Goal: Connect with others: Connect with others

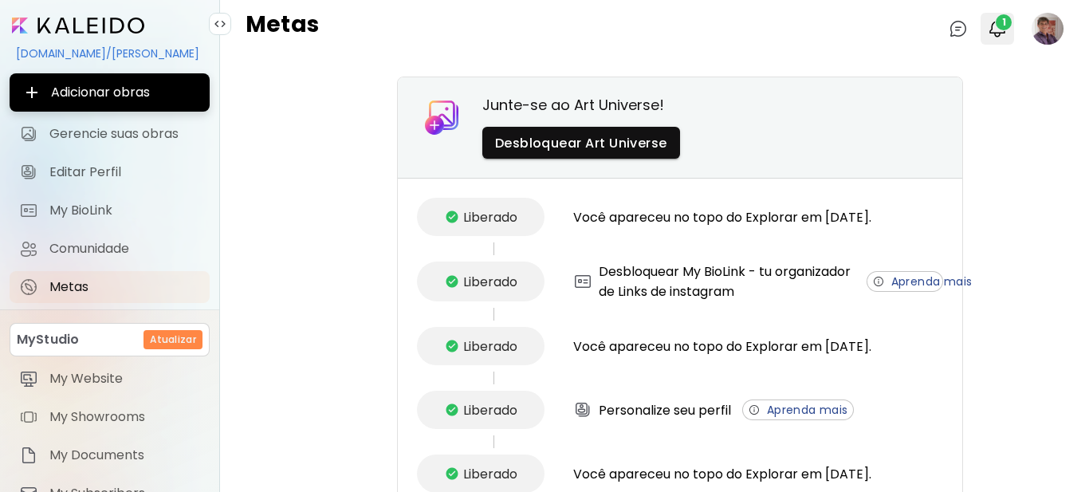
click at [995, 27] on span "1" at bounding box center [1003, 22] width 16 height 16
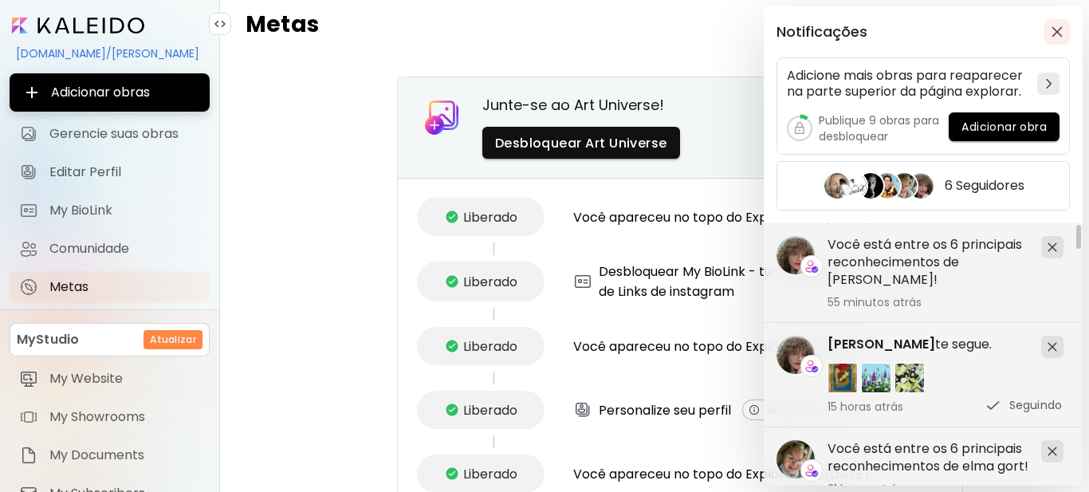
click at [1057, 31] on img "button" at bounding box center [1056, 31] width 11 height 11
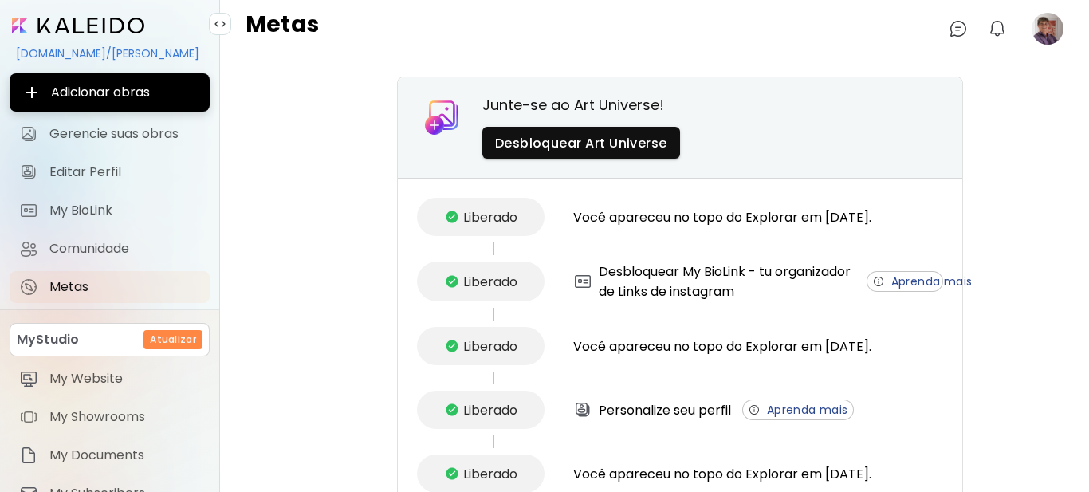
click at [1050, 31] on image at bounding box center [1047, 29] width 32 height 32
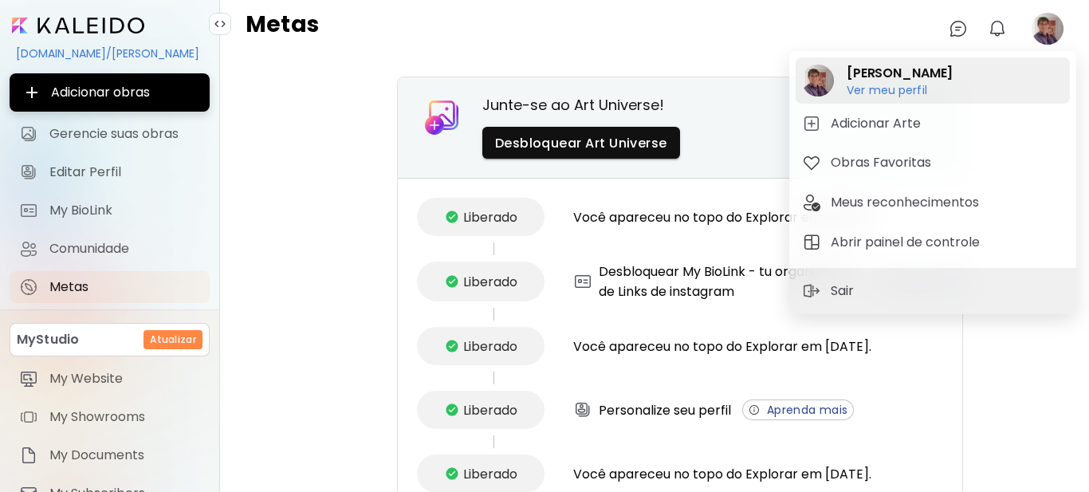
click at [885, 89] on h6 "Ver meu perfil" at bounding box center [899, 90] width 106 height 14
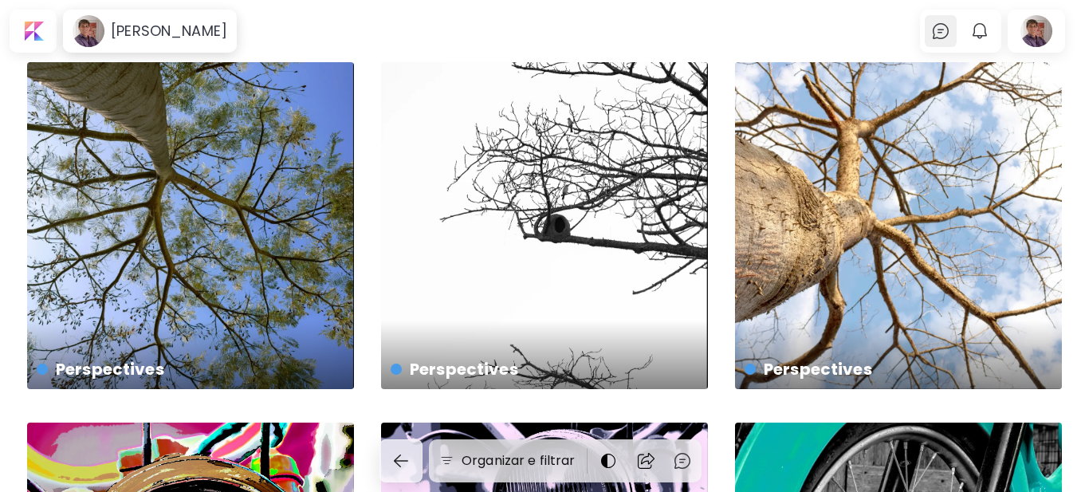
click at [950, 33] on img at bounding box center [940, 31] width 19 height 19
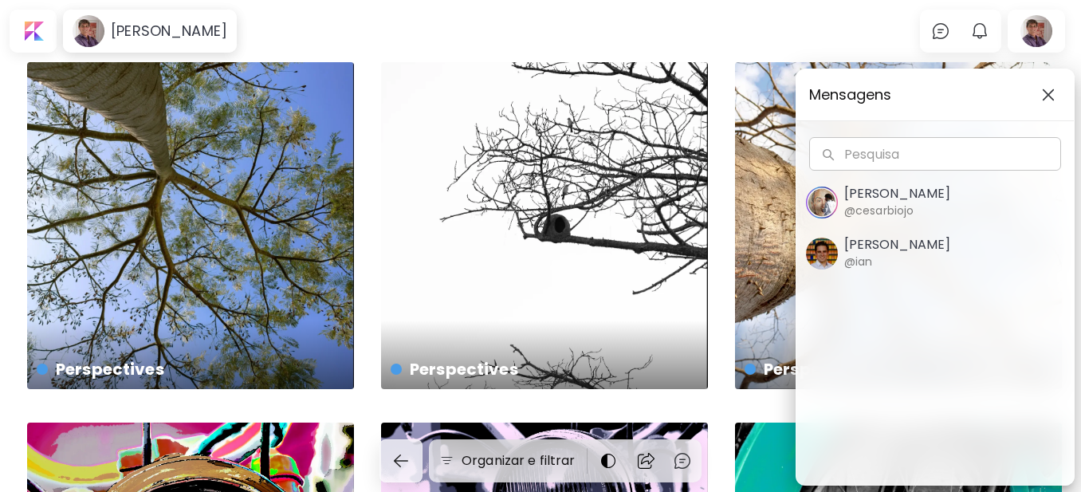
click at [987, 32] on div "Mensagens Pesquisa Pesquisa [PERSON_NAME] @cesarbiojo [PERSON_NAME] @ian" at bounding box center [540, 246] width 1081 height 492
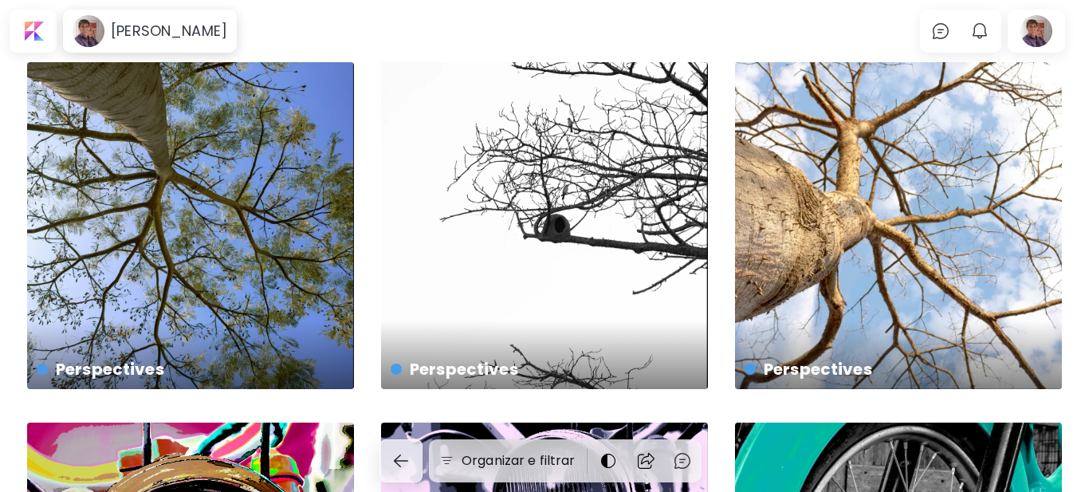
click at [987, 32] on img "button" at bounding box center [979, 31] width 19 height 19
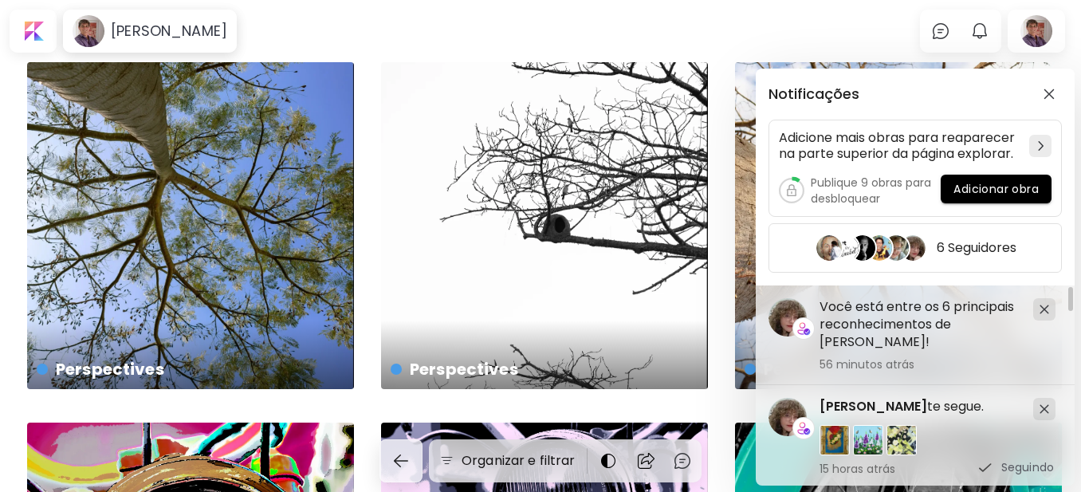
click at [33, 31] on div "Notificações Adicione mais obras para reaparecer na parte superior da página ex…" at bounding box center [540, 246] width 1081 height 492
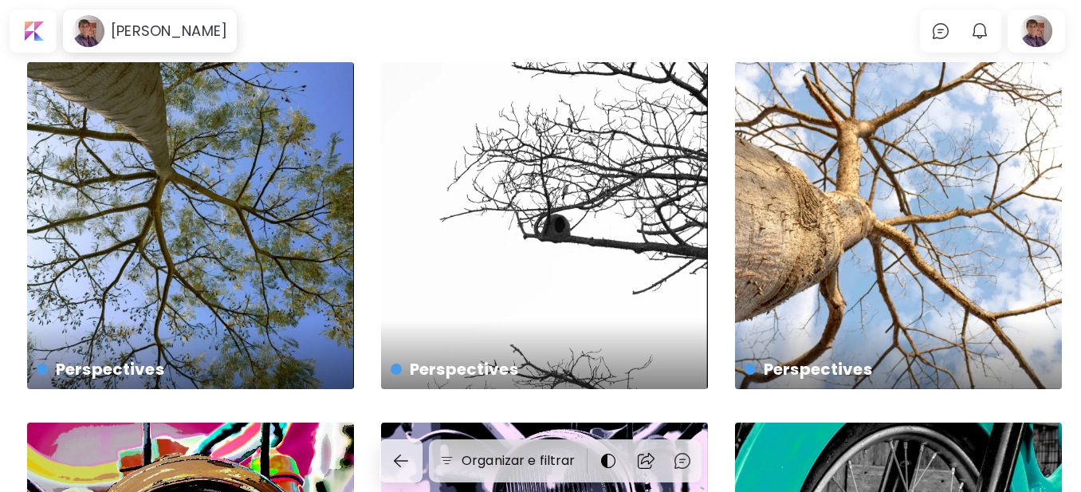
click at [33, 31] on div at bounding box center [33, 31] width 41 height 37
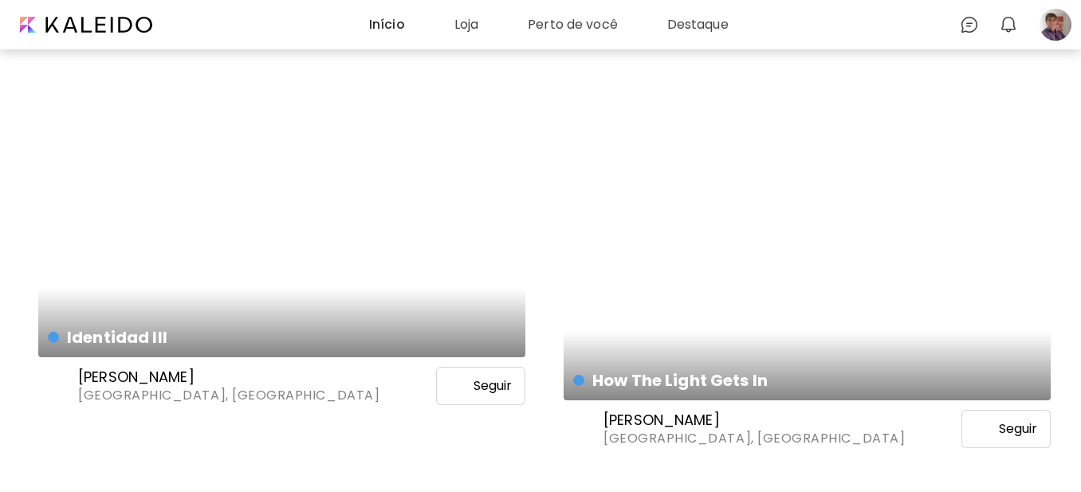
scroll to position [4542, 0]
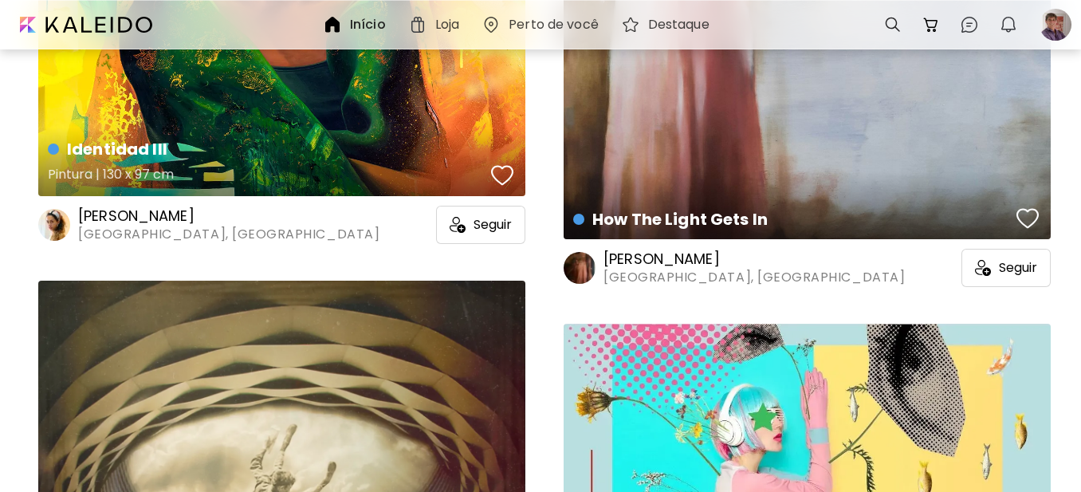
click at [504, 171] on div "button" at bounding box center [502, 175] width 22 height 24
click at [163, 215] on h6 "[PERSON_NAME]" at bounding box center [228, 215] width 301 height 19
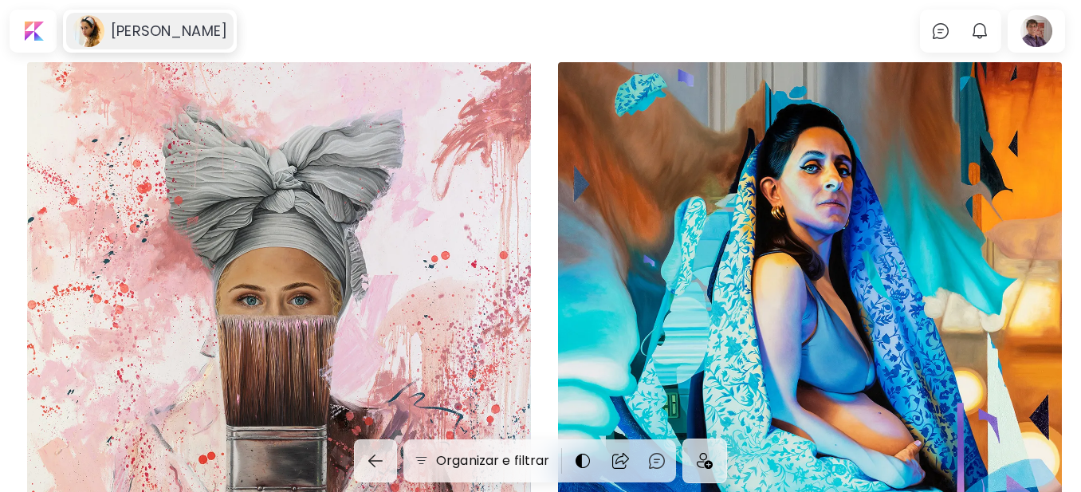
click at [164, 30] on h6 "[PERSON_NAME]" at bounding box center [169, 31] width 116 height 19
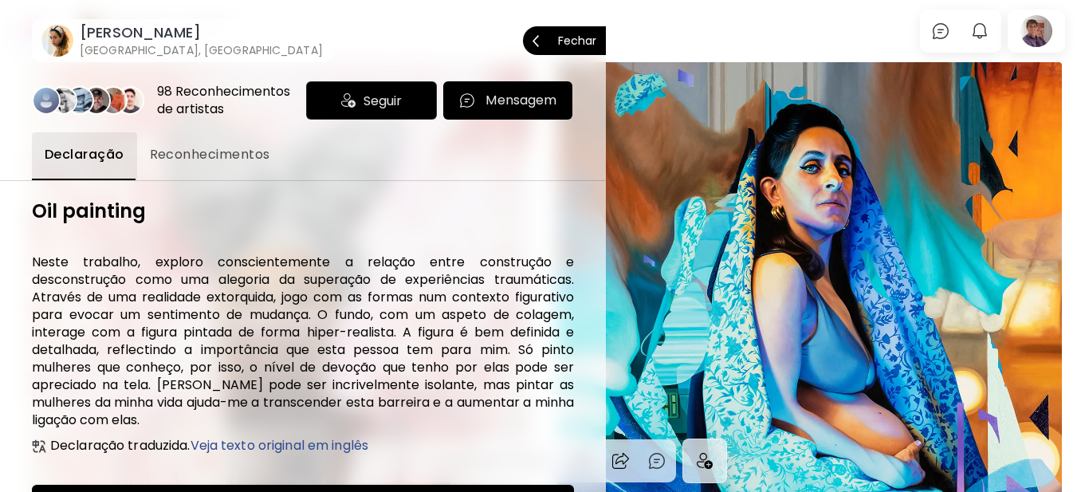
click at [363, 105] on span "Seguir" at bounding box center [382, 101] width 38 height 20
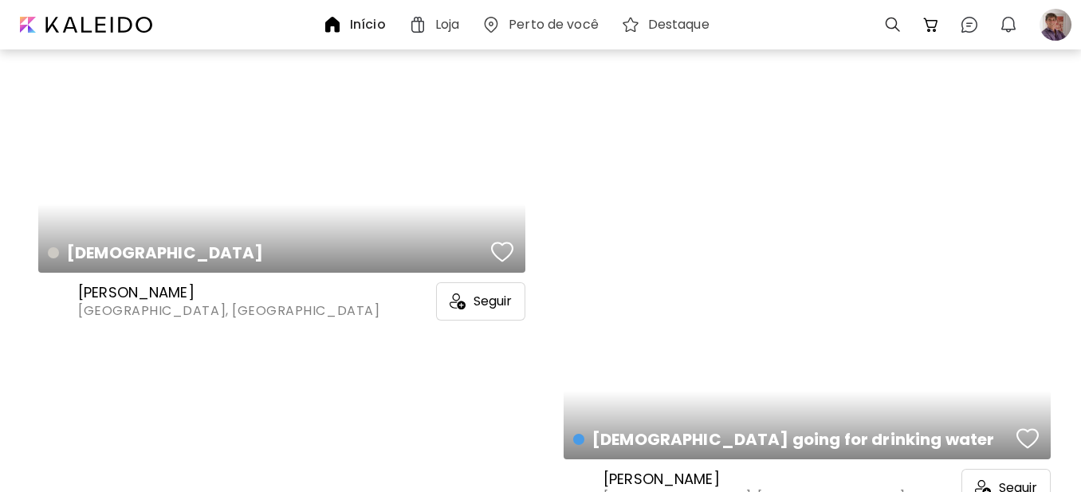
scroll to position [6930, 0]
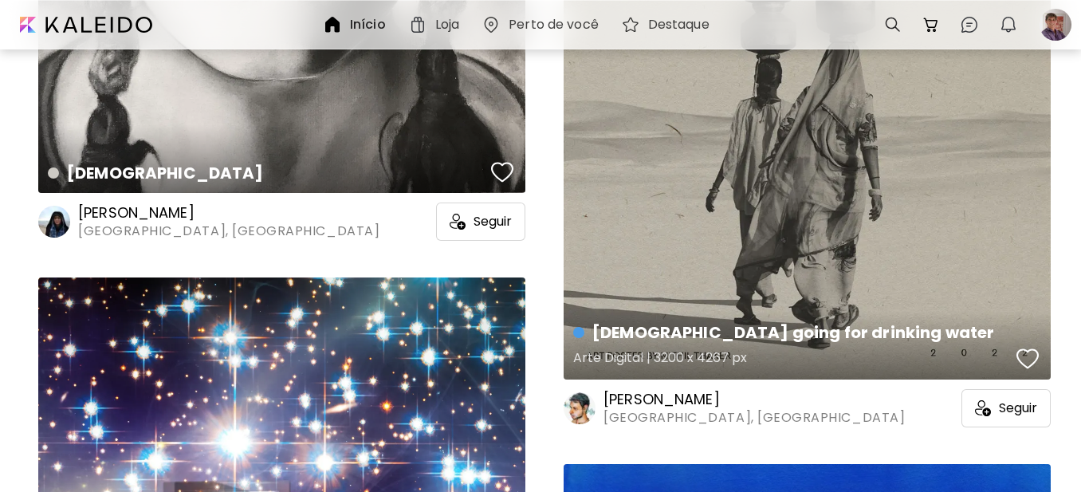
drag, startPoint x: 1030, startPoint y: 359, endPoint x: 1007, endPoint y: 354, distance: 24.4
click at [1030, 358] on div "button" at bounding box center [1027, 359] width 22 height 24
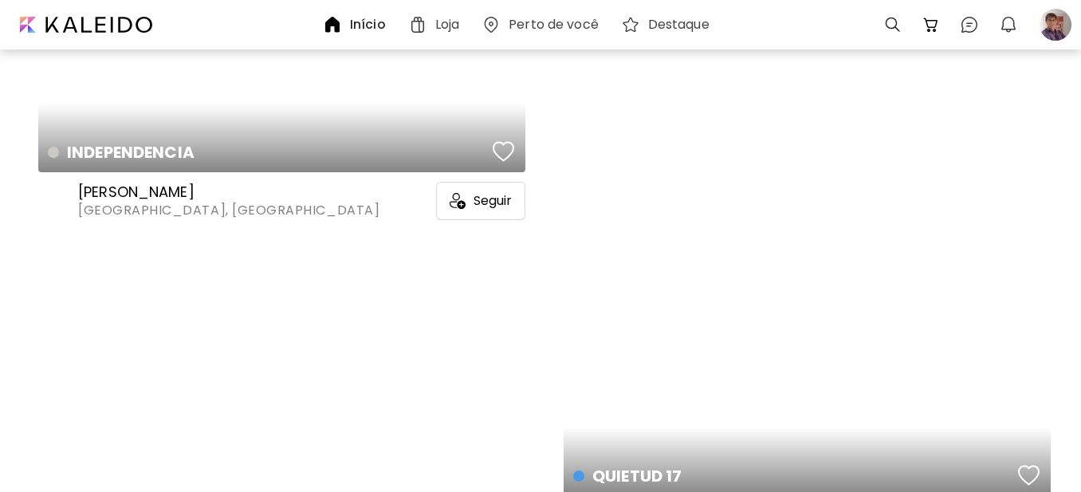
scroll to position [21753, 0]
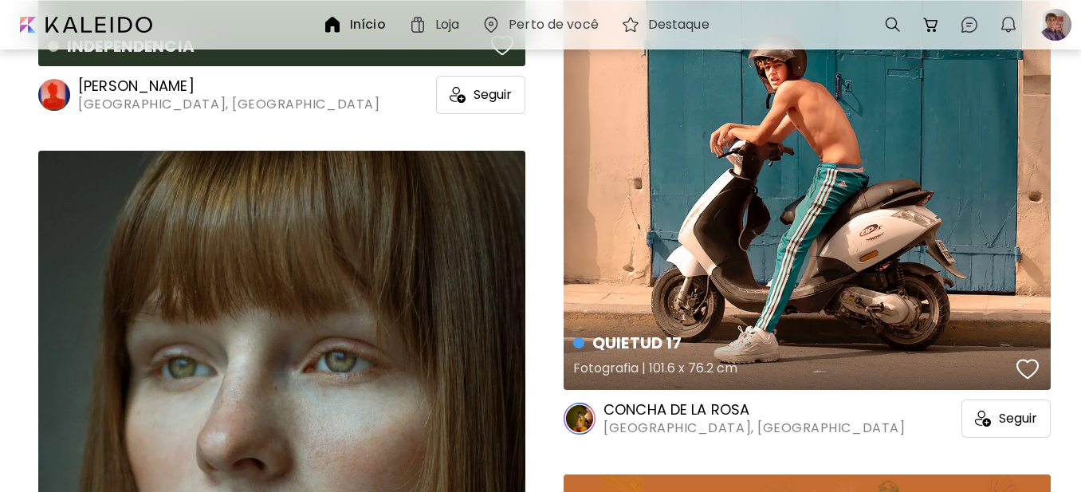
click at [1025, 366] on div "button" at bounding box center [1027, 369] width 22 height 24
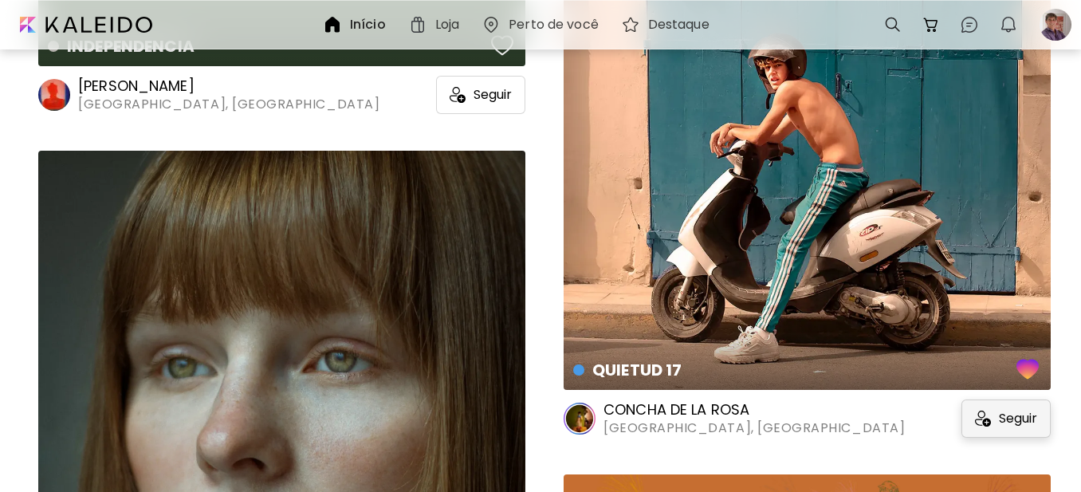
click at [1023, 425] on span "Seguir" at bounding box center [1018, 418] width 38 height 16
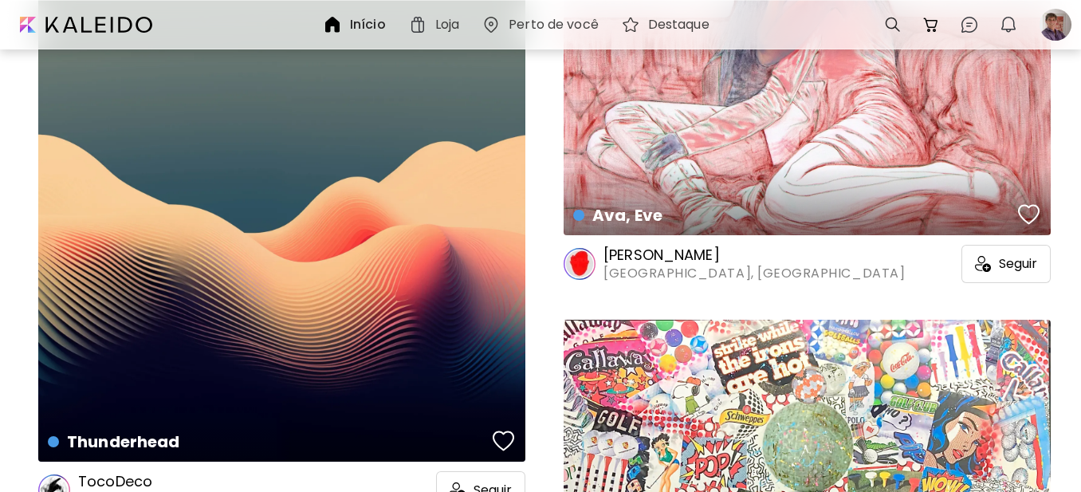
scroll to position [91483, 0]
